Goal: Information Seeking & Learning: Learn about a topic

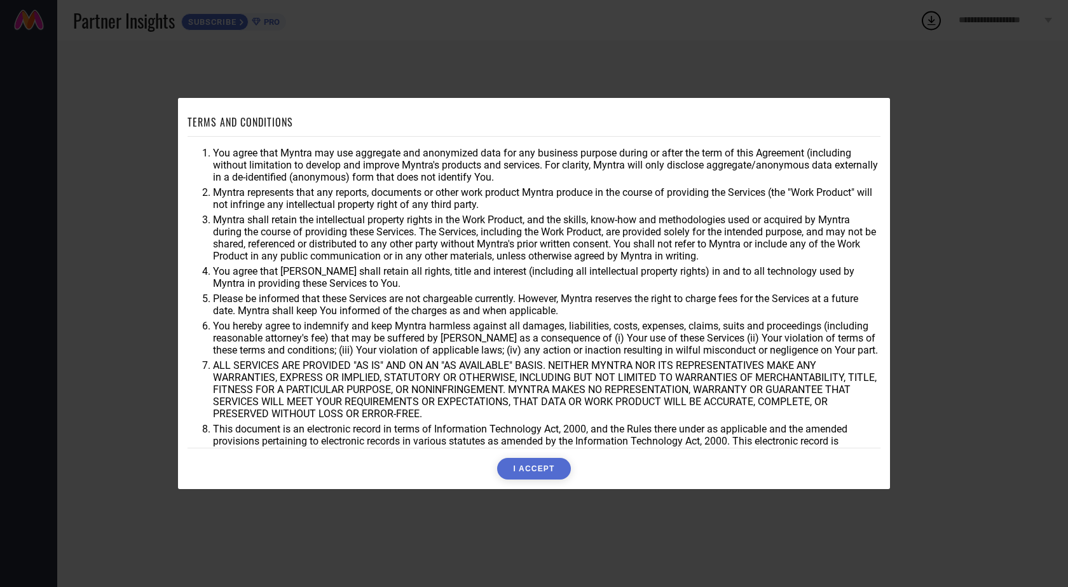
click at [559, 467] on button "I ACCEPT" at bounding box center [533, 469] width 73 height 22
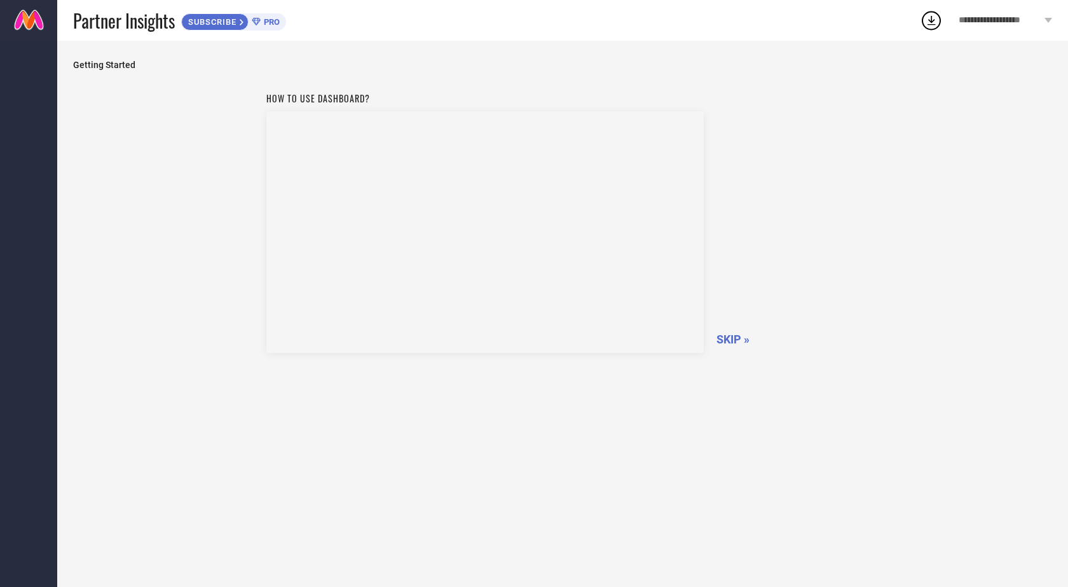
click at [726, 336] on span "SKIP »" at bounding box center [733, 339] width 33 height 13
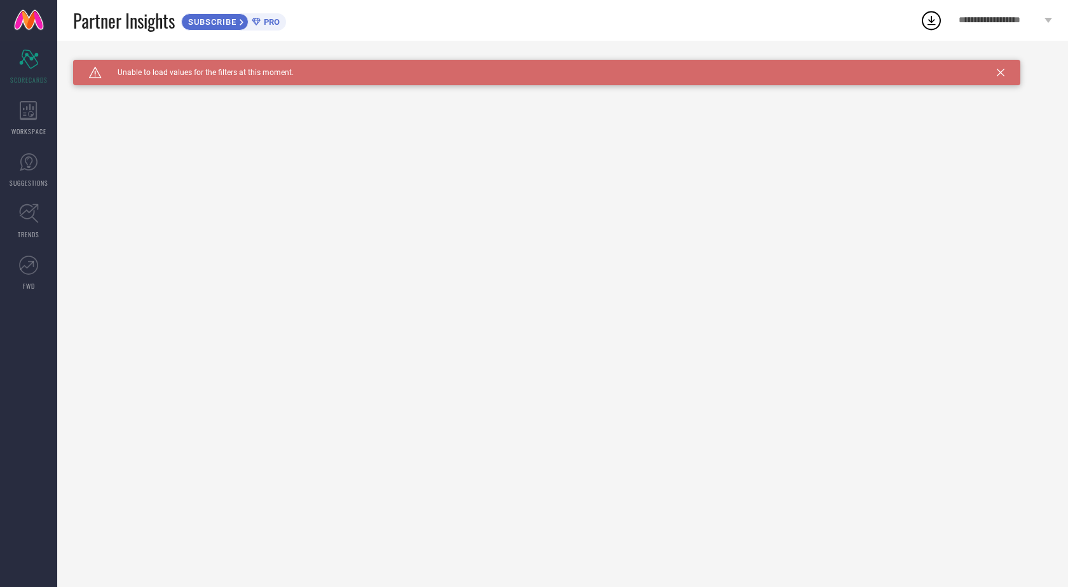
click at [1000, 72] on icon at bounding box center [1001, 73] width 8 height 8
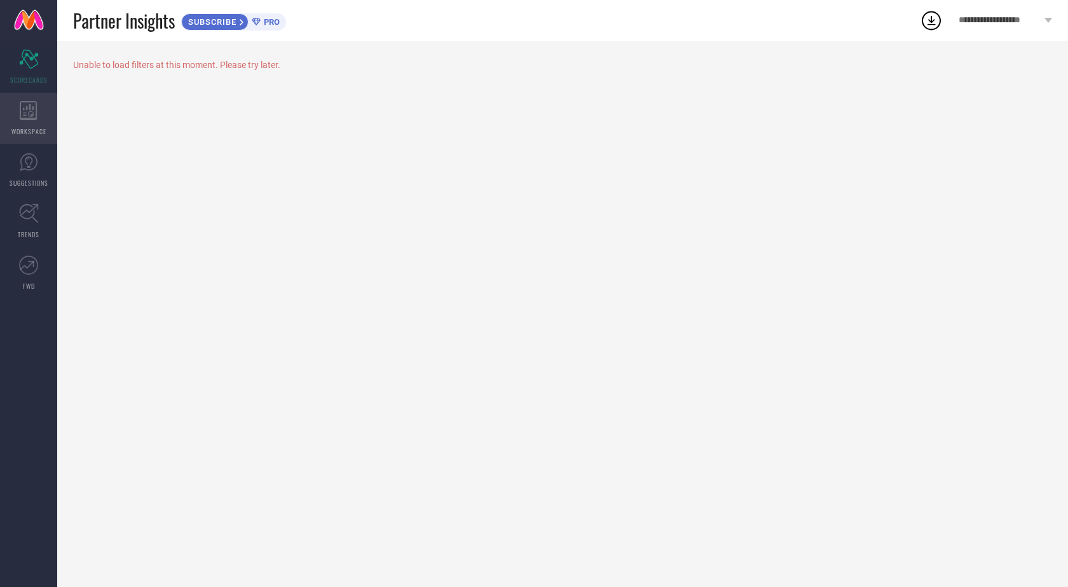
click at [38, 117] on div "WORKSPACE" at bounding box center [28, 118] width 57 height 51
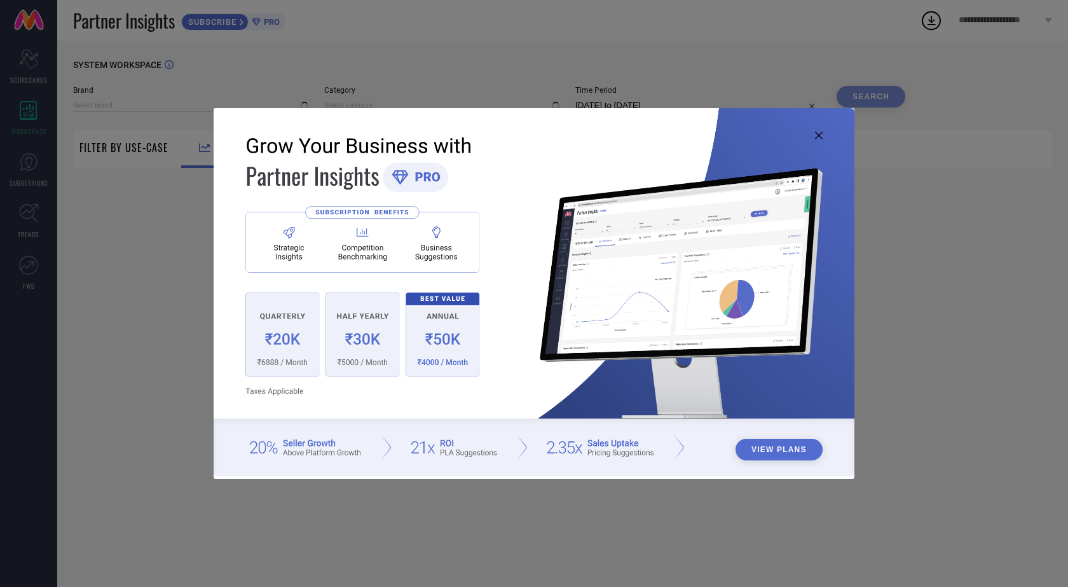
type input "1 STOP FASHION"
type input "All"
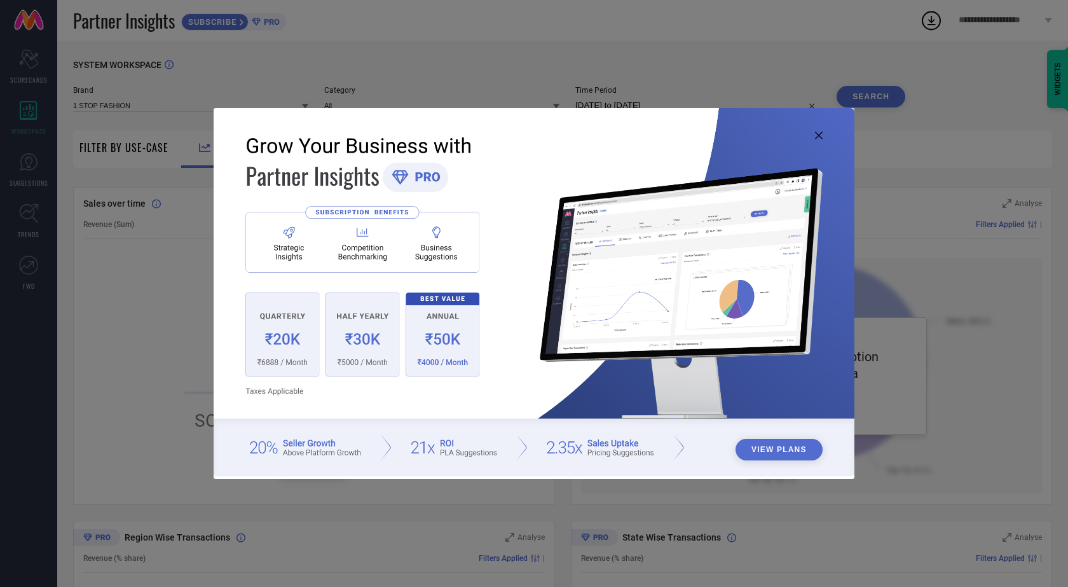
click at [680, 518] on div "View Plans" at bounding box center [534, 293] width 1068 height 587
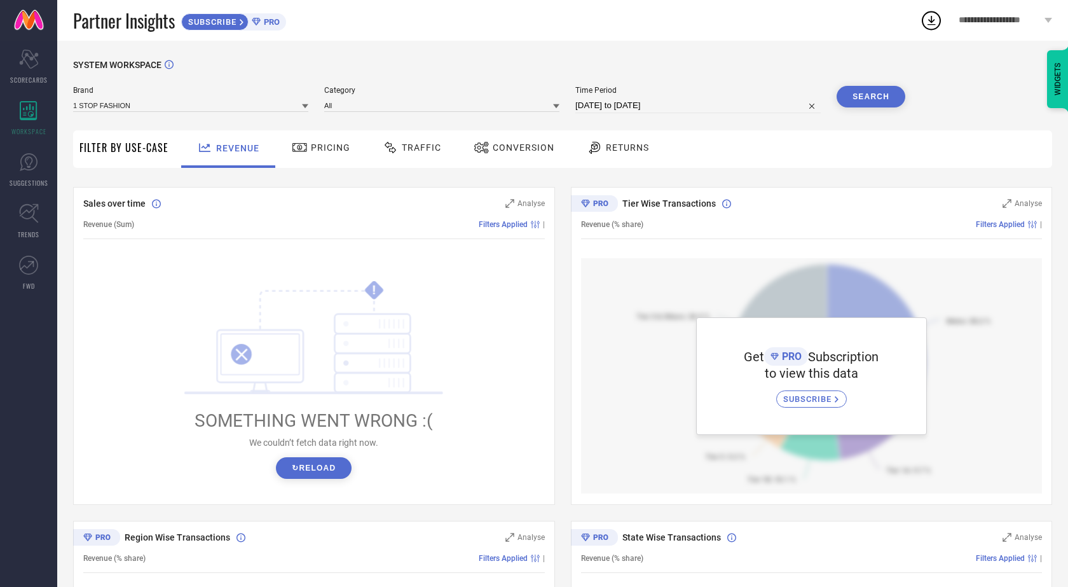
click at [329, 470] on button "↻ Reload" at bounding box center [314, 468] width 76 height 22
click at [587, 148] on icon at bounding box center [595, 147] width 16 height 15
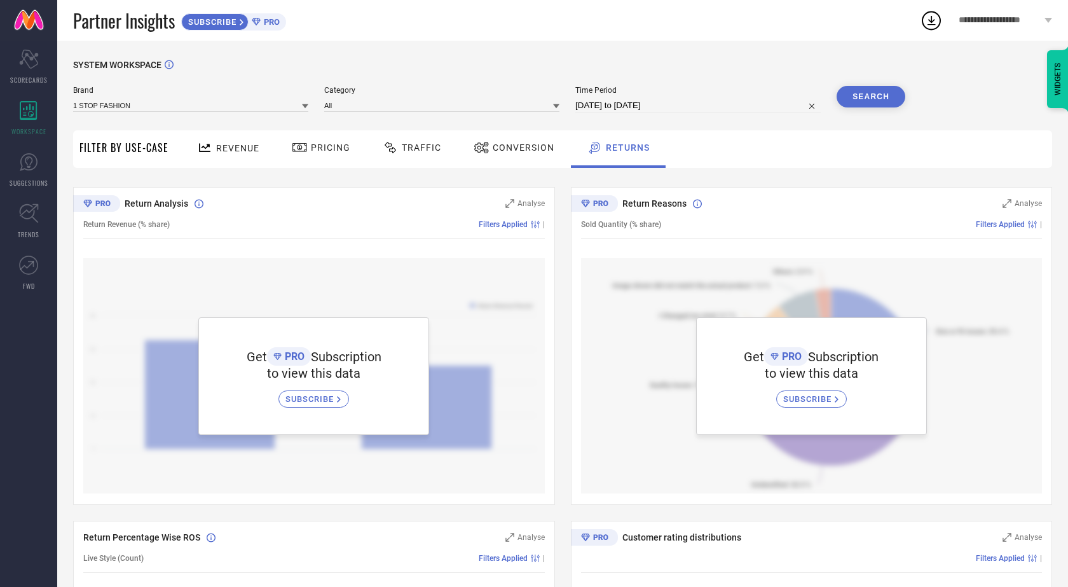
click at [836, 400] on icon at bounding box center [837, 400] width 5 height 8
click at [38, 57] on icon "Scorecard" at bounding box center [29, 59] width 20 height 19
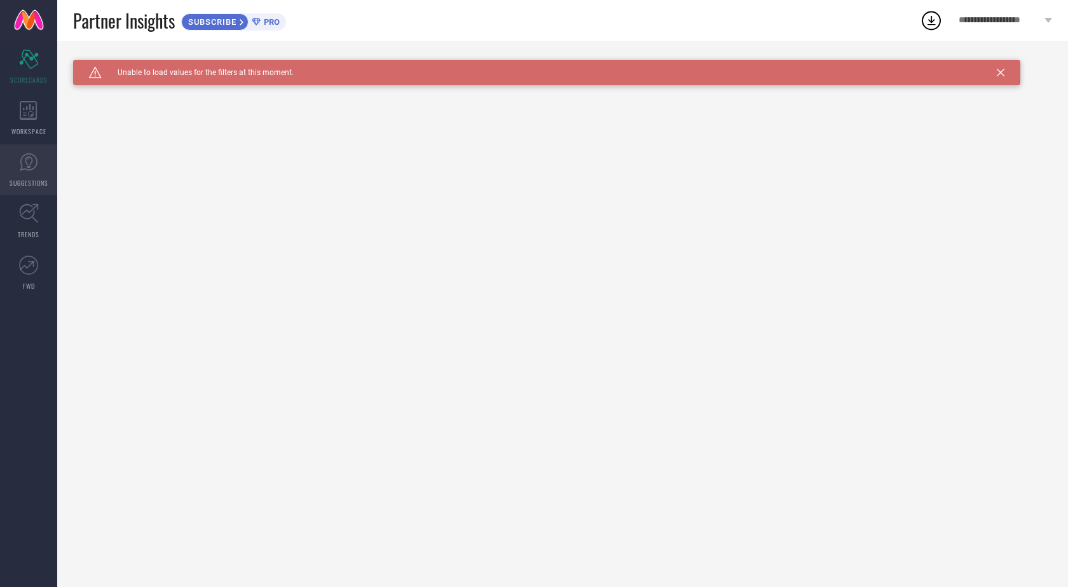
click at [34, 179] on span "SUGGESTIONS" at bounding box center [29, 183] width 39 height 10
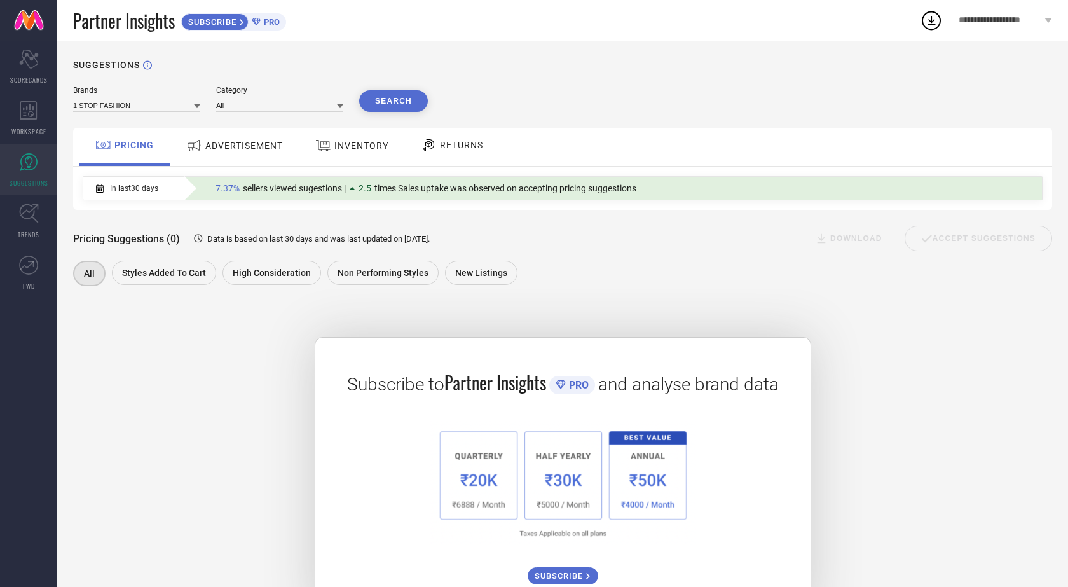
click at [207, 146] on span "ADVERTISEMENT" at bounding box center [244, 146] width 78 height 10
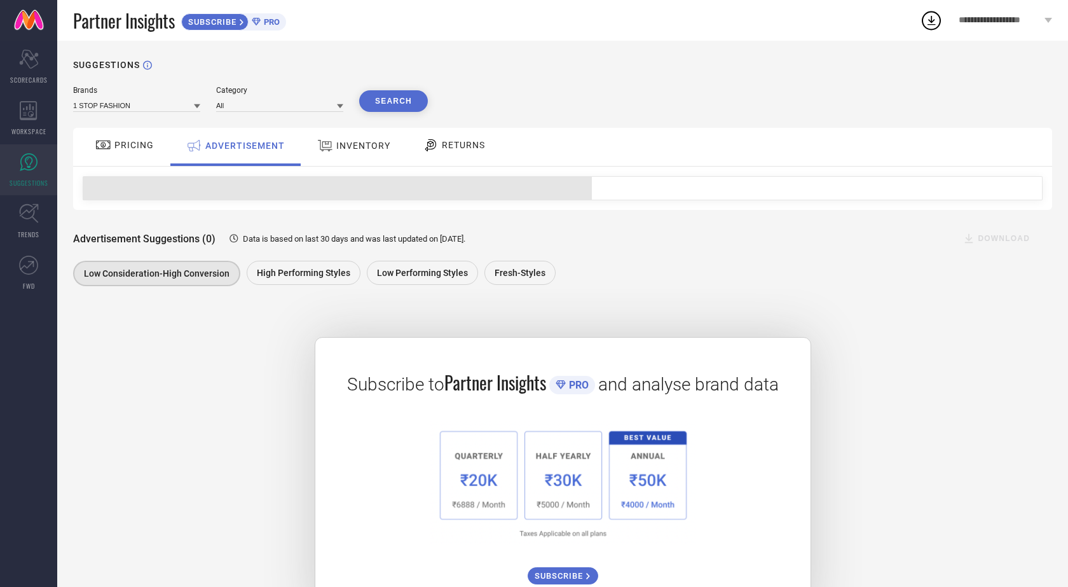
click at [365, 142] on span "INVENTORY" at bounding box center [363, 146] width 54 height 10
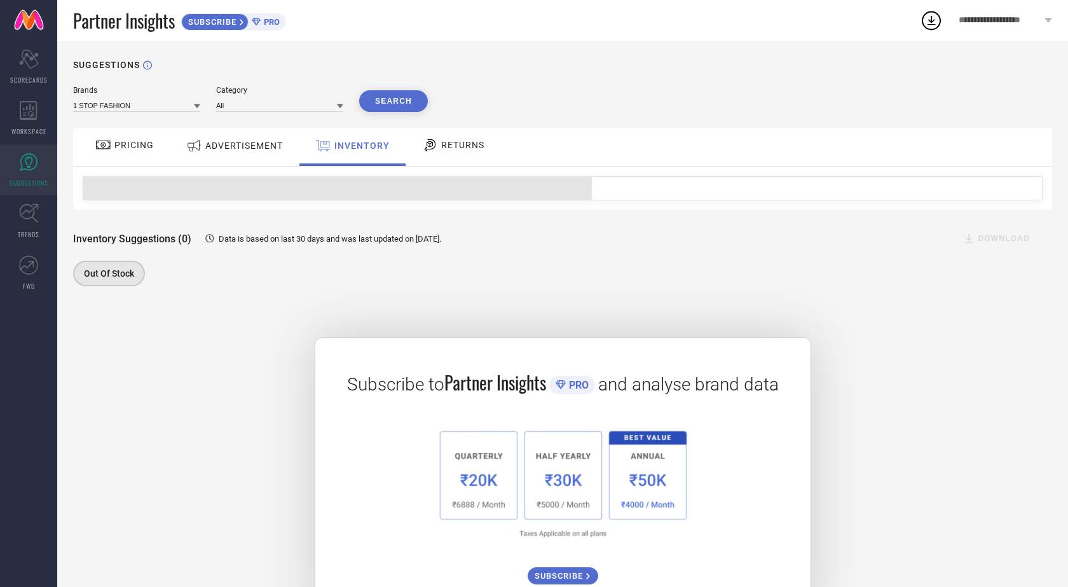
click at [453, 143] on span "RETURNS" at bounding box center [462, 145] width 43 height 10
